Goal: Navigation & Orientation: Find specific page/section

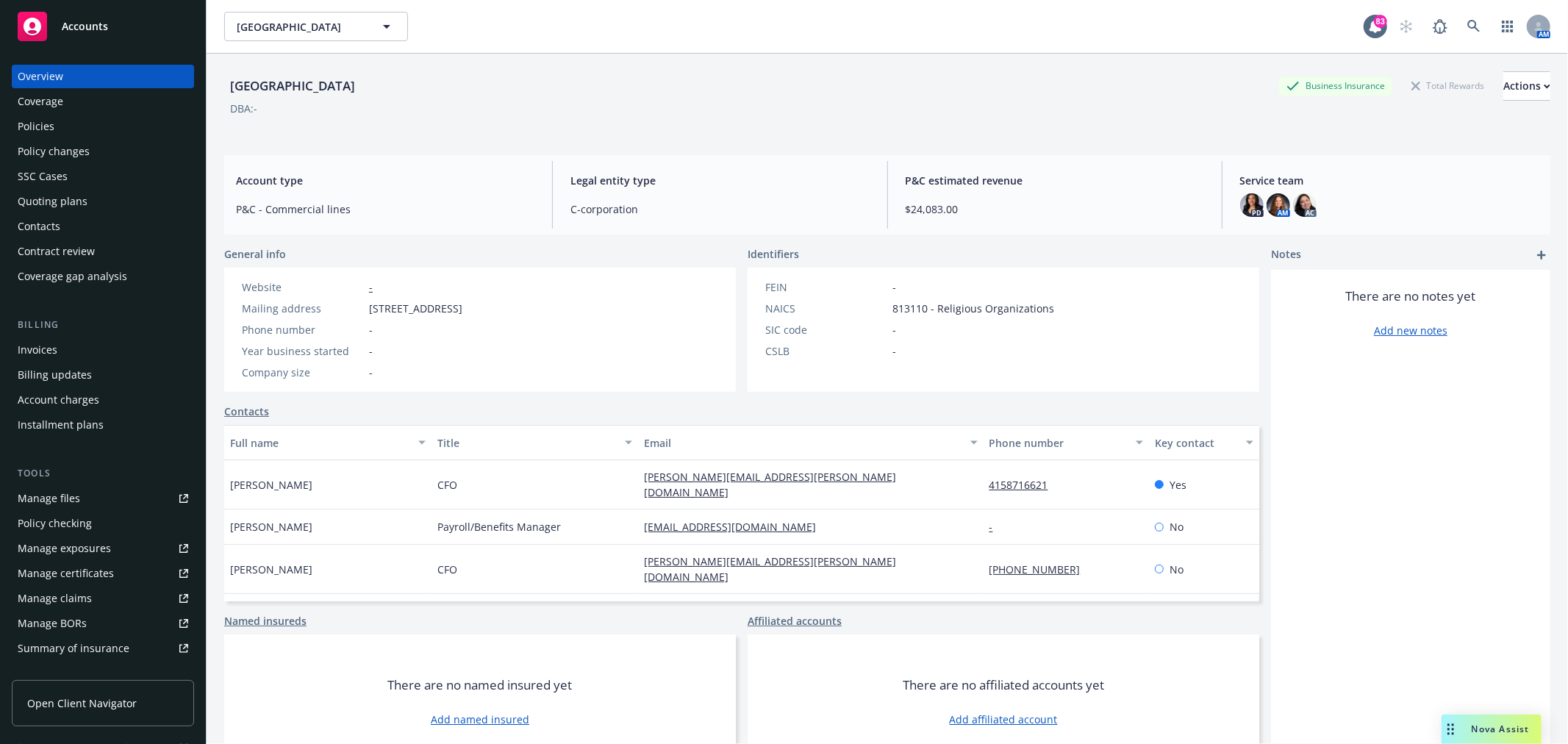
click at [102, 74] on div "Overview" at bounding box center [102, 76] width 171 height 24
